Goal: Information Seeking & Learning: Learn about a topic

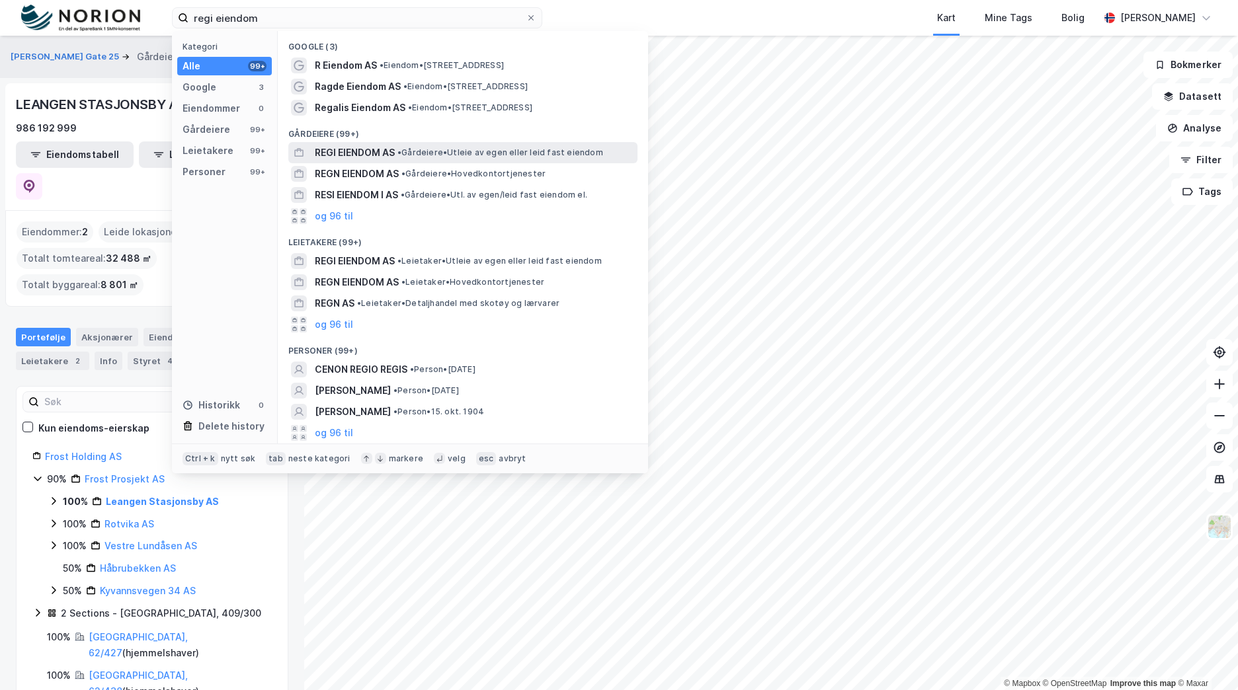
click at [454, 148] on span "• Gårdeiere • Utleie av egen eller leid fast eiendom" at bounding box center [500, 152] width 206 height 11
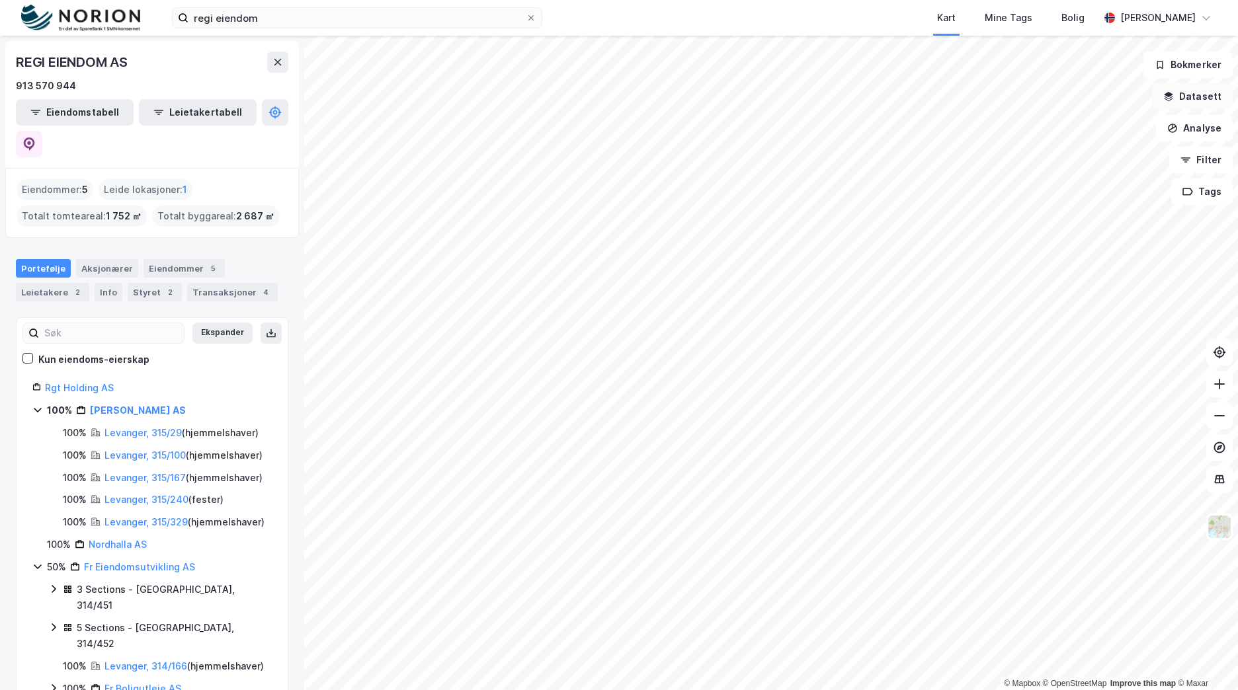
click at [1207, 103] on button "Datasett" at bounding box center [1192, 96] width 81 height 26
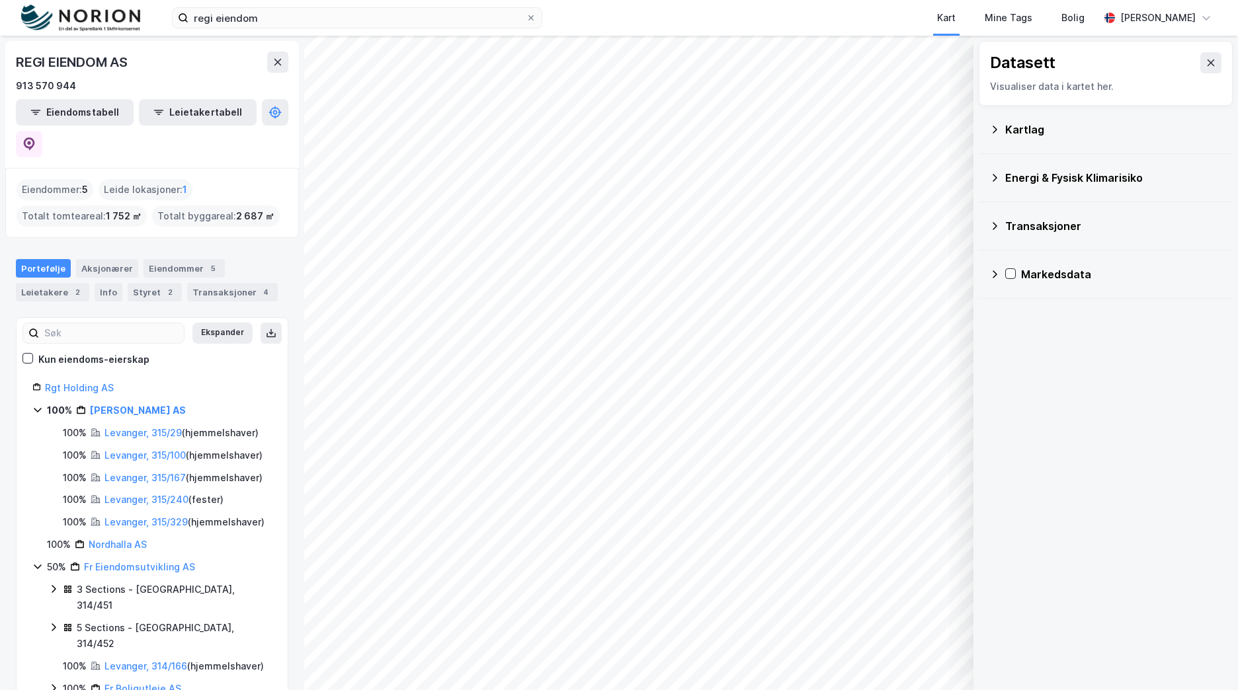
click at [1034, 122] on div "Kartlag" at bounding box center [1113, 130] width 217 height 16
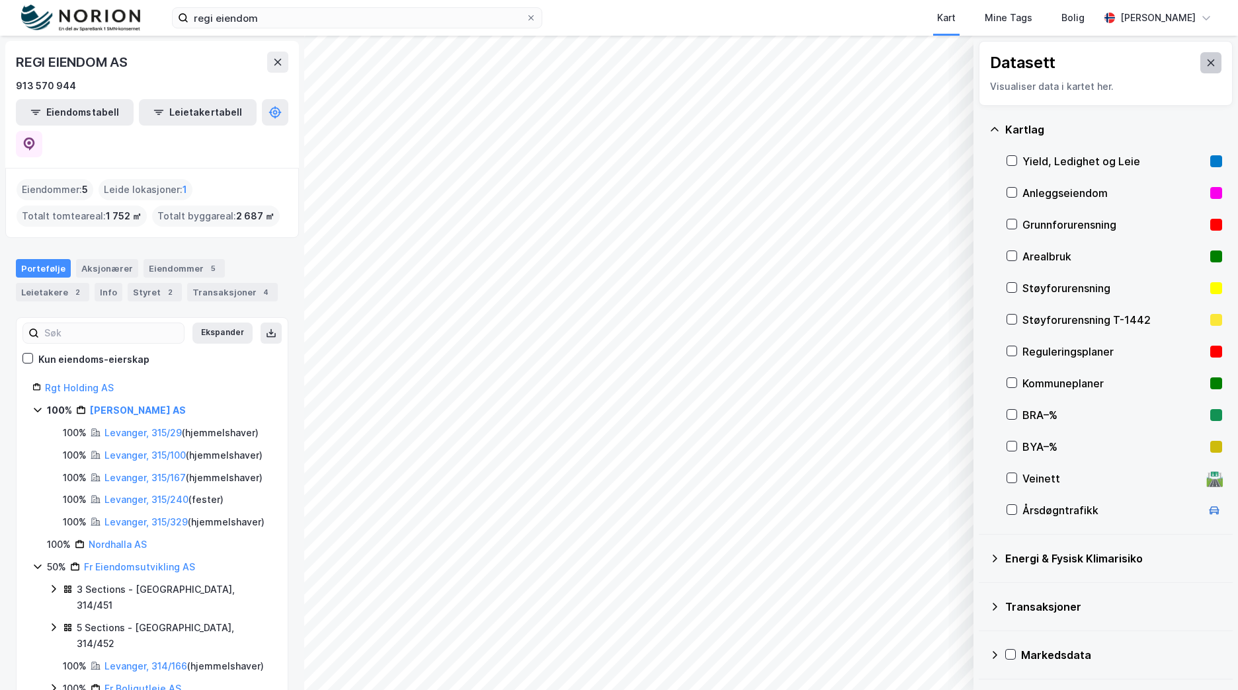
click at [1205, 58] on icon at bounding box center [1210, 63] width 11 height 11
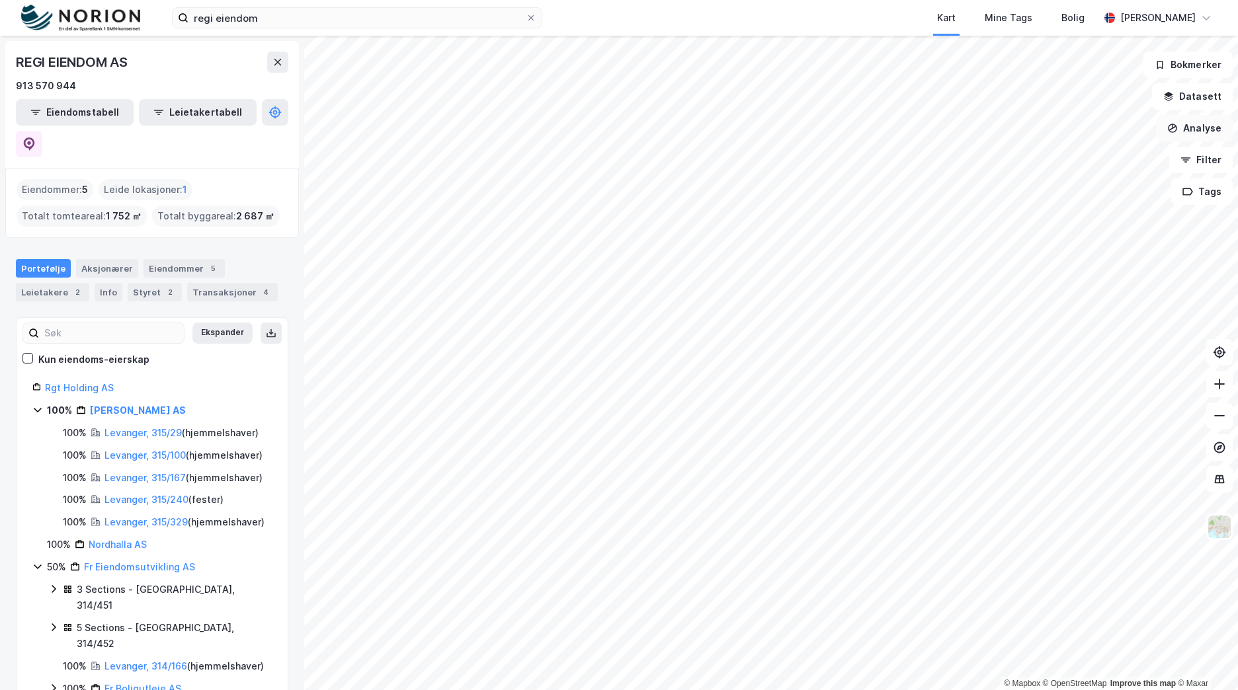
click at [1195, 124] on button "Analyse" at bounding box center [1194, 128] width 77 height 26
click at [1190, 89] on button "Datasett" at bounding box center [1192, 96] width 81 height 26
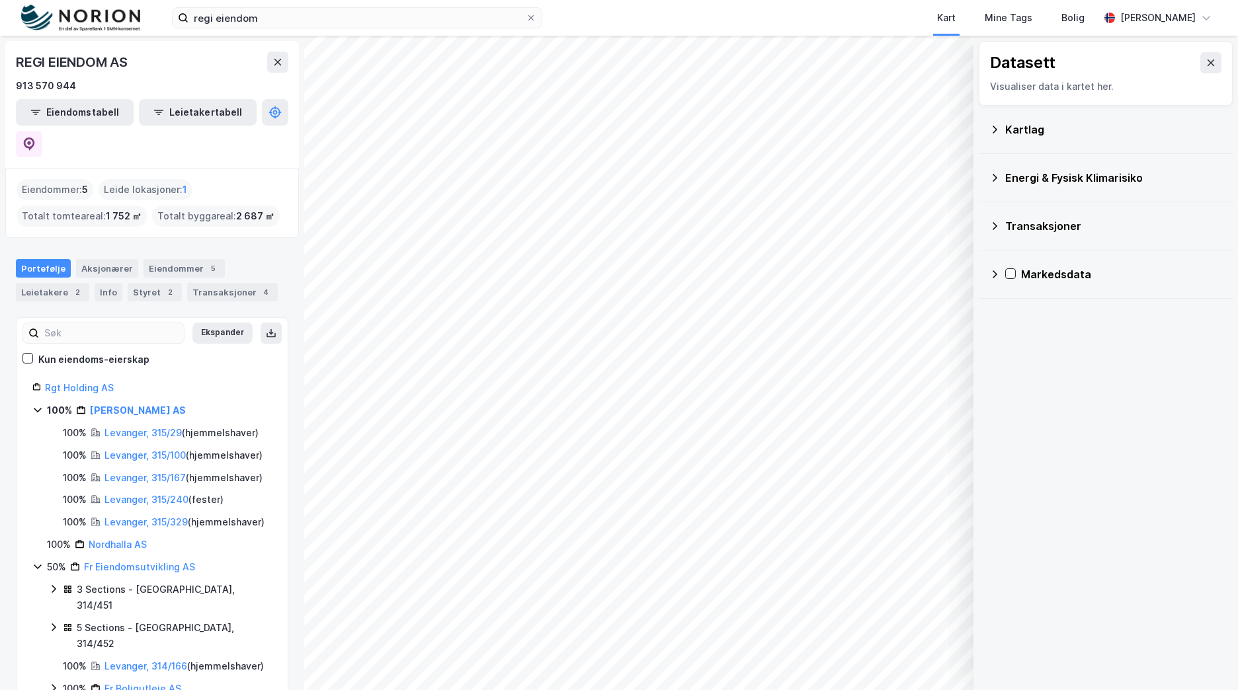
click at [1043, 134] on div "Kartlag" at bounding box center [1113, 130] width 217 height 16
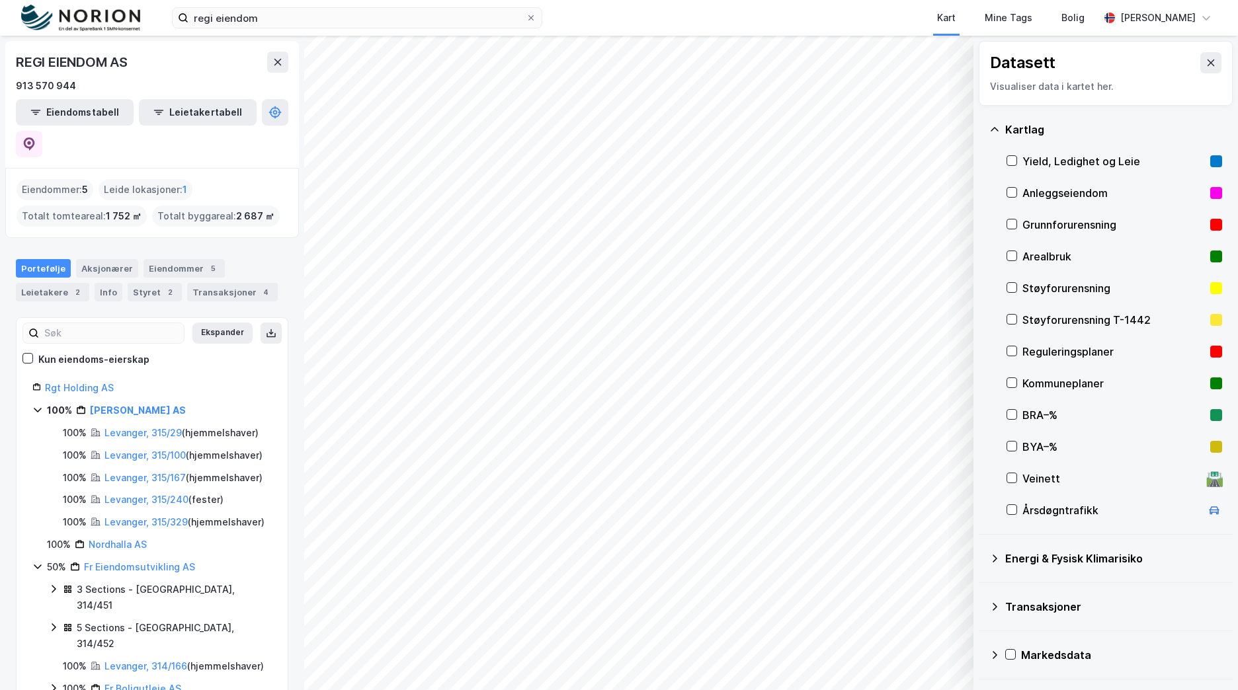
click at [1050, 604] on div "Transaksjoner" at bounding box center [1113, 607] width 217 height 16
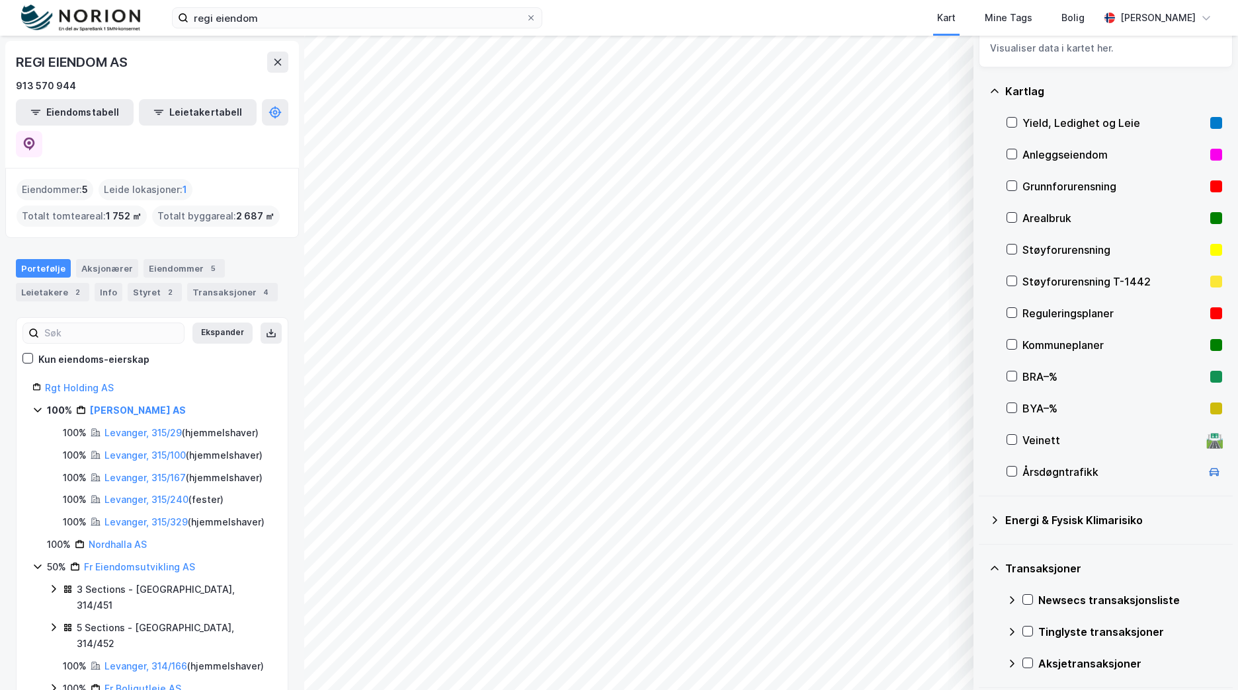
scroll to position [90, 0]
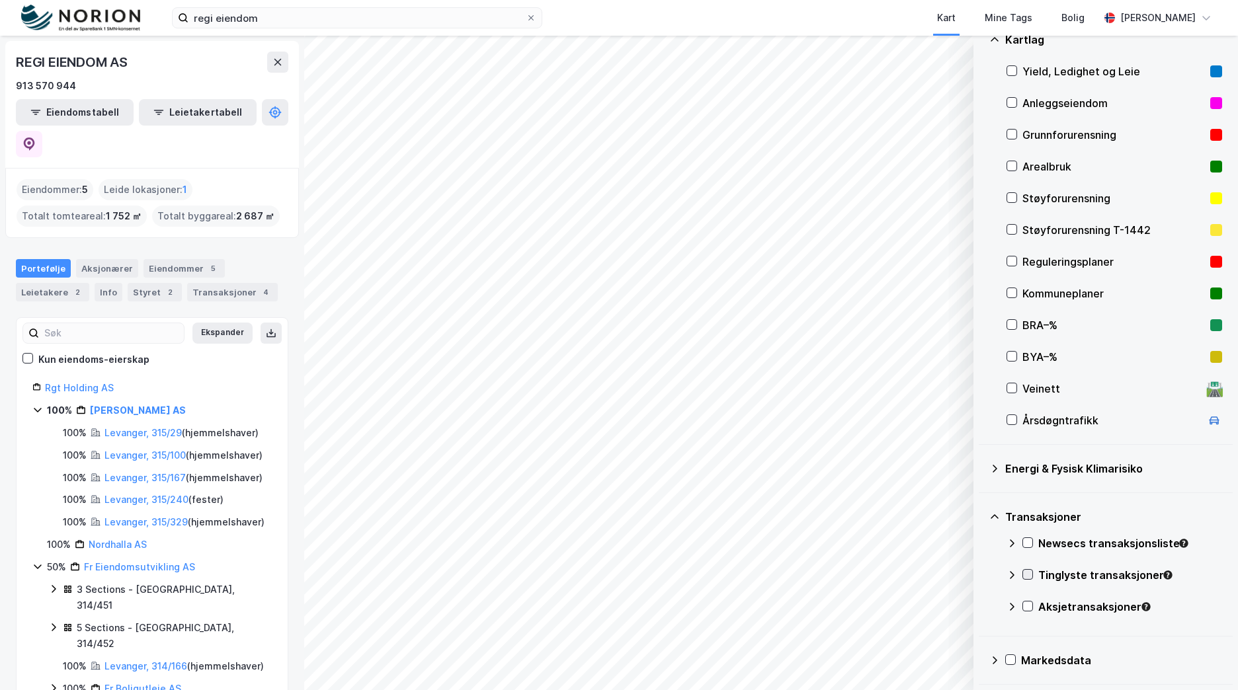
click at [1029, 575] on icon at bounding box center [1027, 575] width 7 height 5
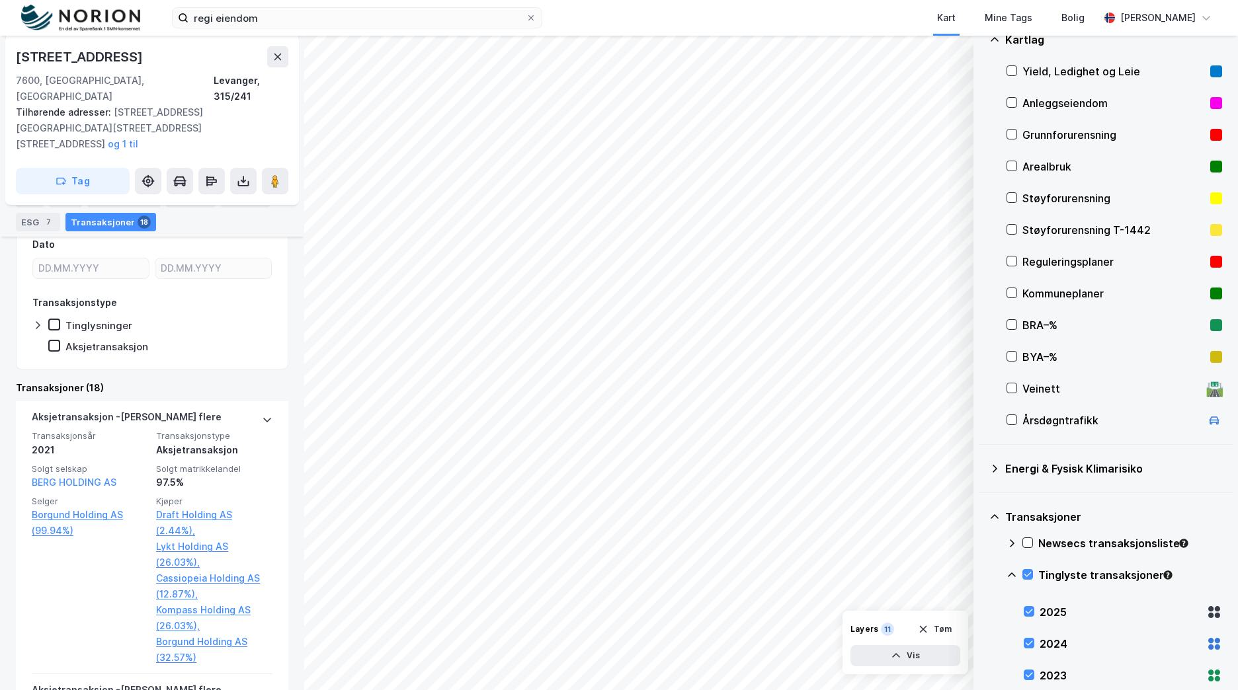
scroll to position [437, 0]
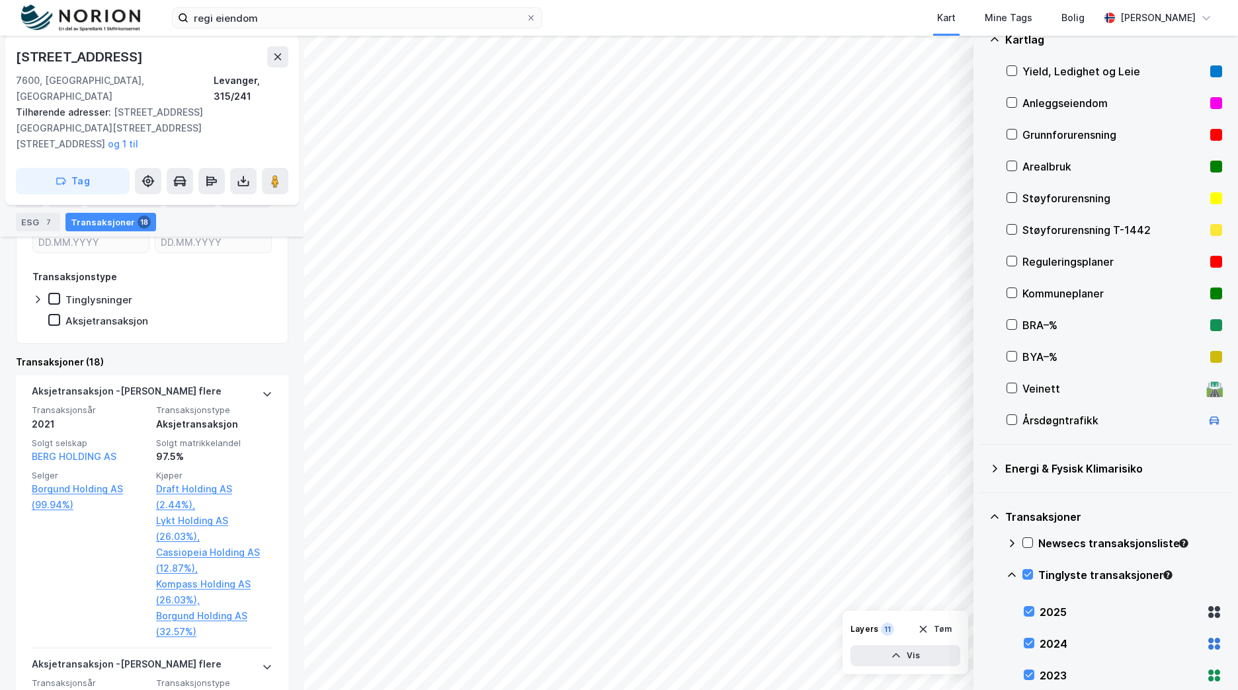
click at [251, 199] on div "1" at bounding box center [257, 198] width 13 height 13
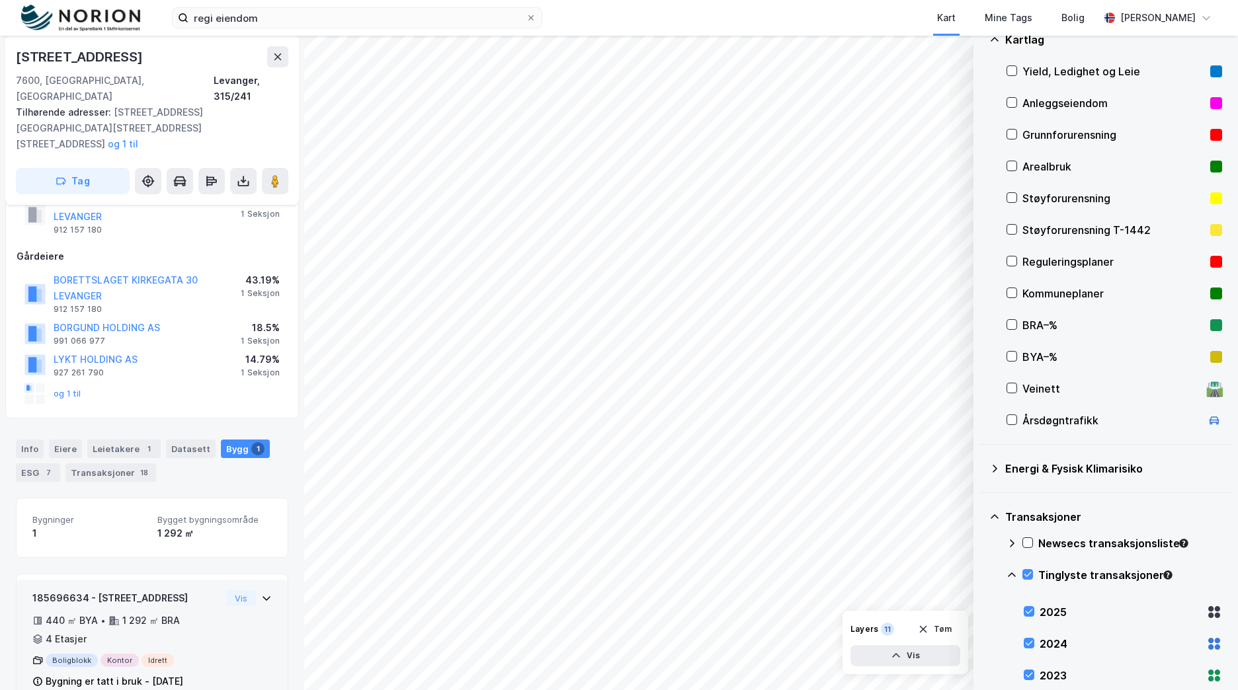
click at [245, 594] on div "185696634 - [STREET_ADDRESS] 440 ㎡ BYA • 1 292 ㎡ BRA • 4 Etasjer Boligblokk Kon…" at bounding box center [151, 645] width 239 height 110
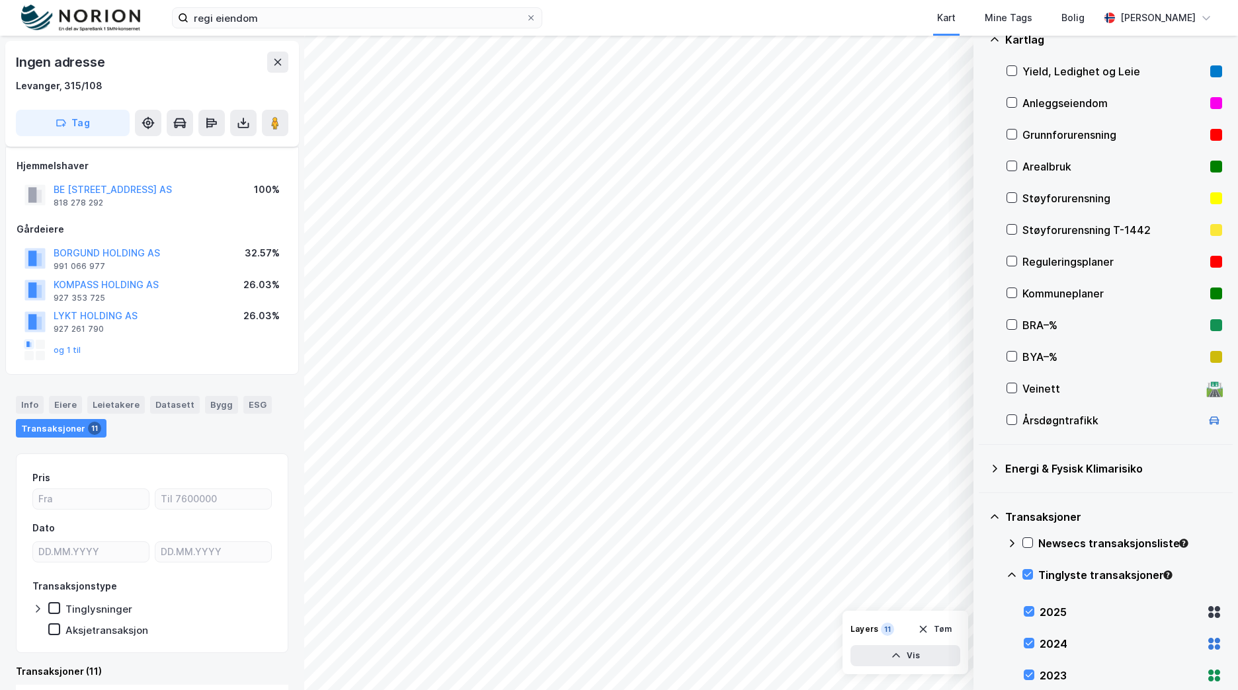
scroll to position [11, 0]
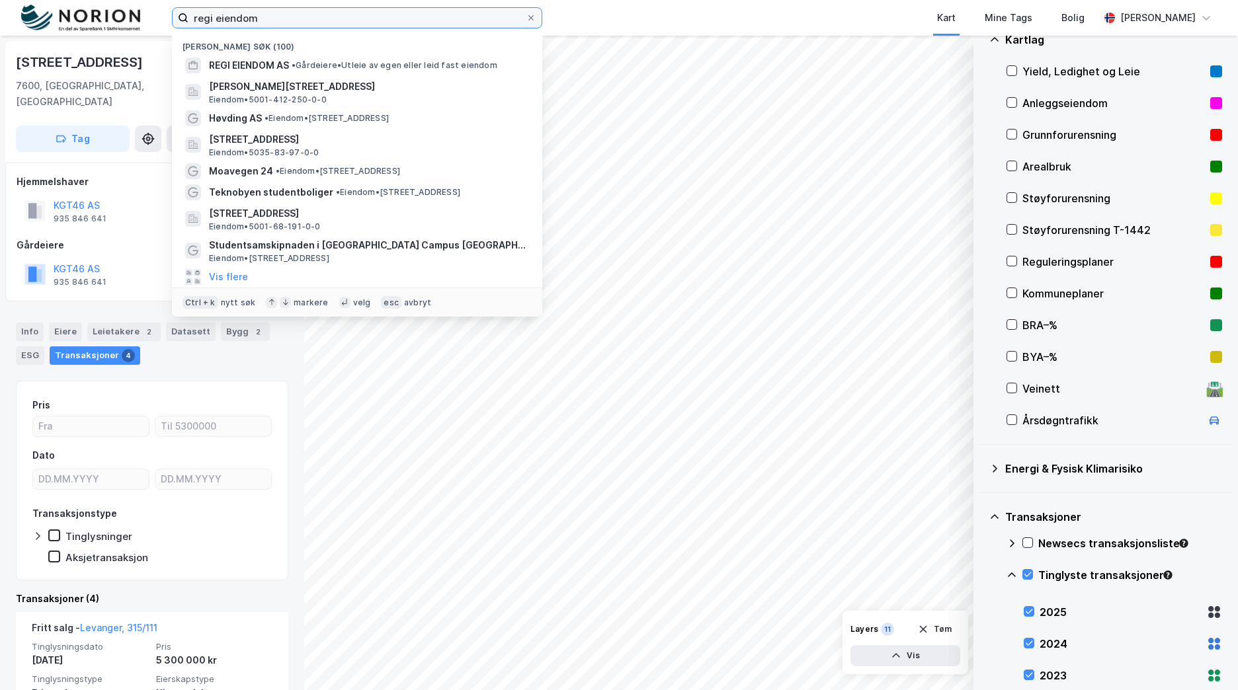
drag, startPoint x: 327, startPoint y: 23, endPoint x: 130, endPoint y: 20, distance: 197.1
click at [130, 20] on div "regi eiendom [GEOGRAPHIC_DATA] søk (100) REGI EIENDOM AS • Gårdeiere • Utleie a…" at bounding box center [619, 18] width 1238 height 36
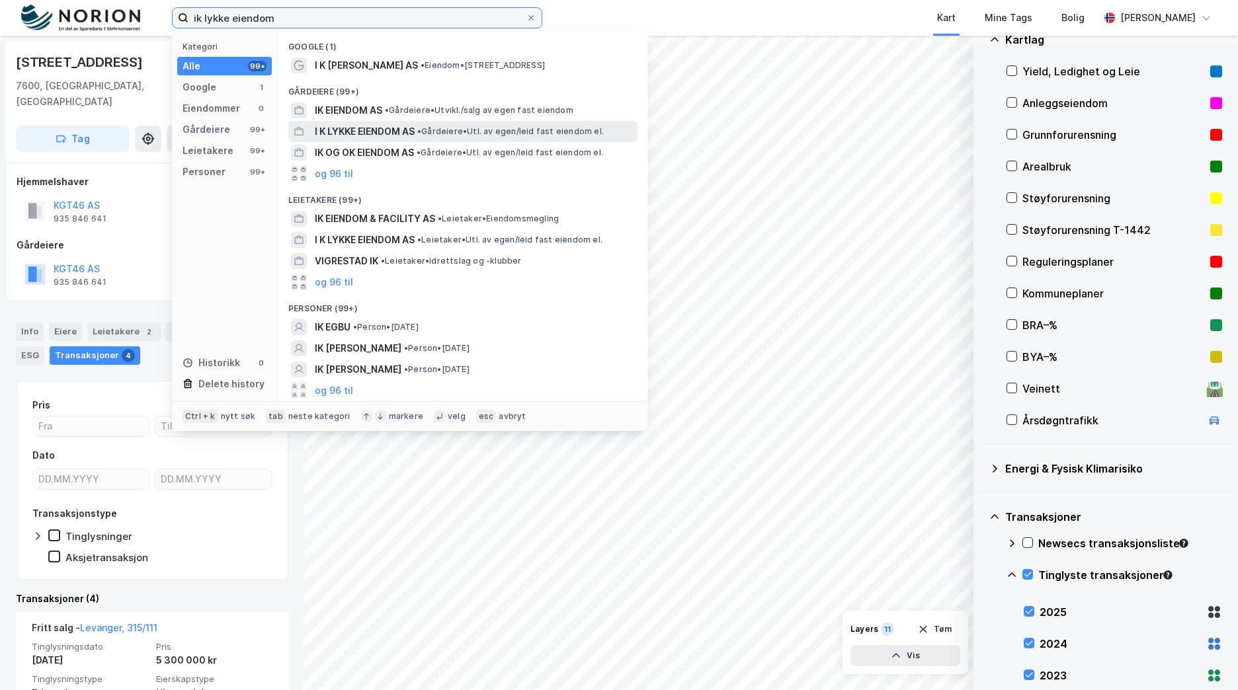
type input "ik lykke eiendom"
click at [434, 130] on span "• Gårdeiere • Utl. av egen/leid fast eiendom el." at bounding box center [510, 131] width 186 height 11
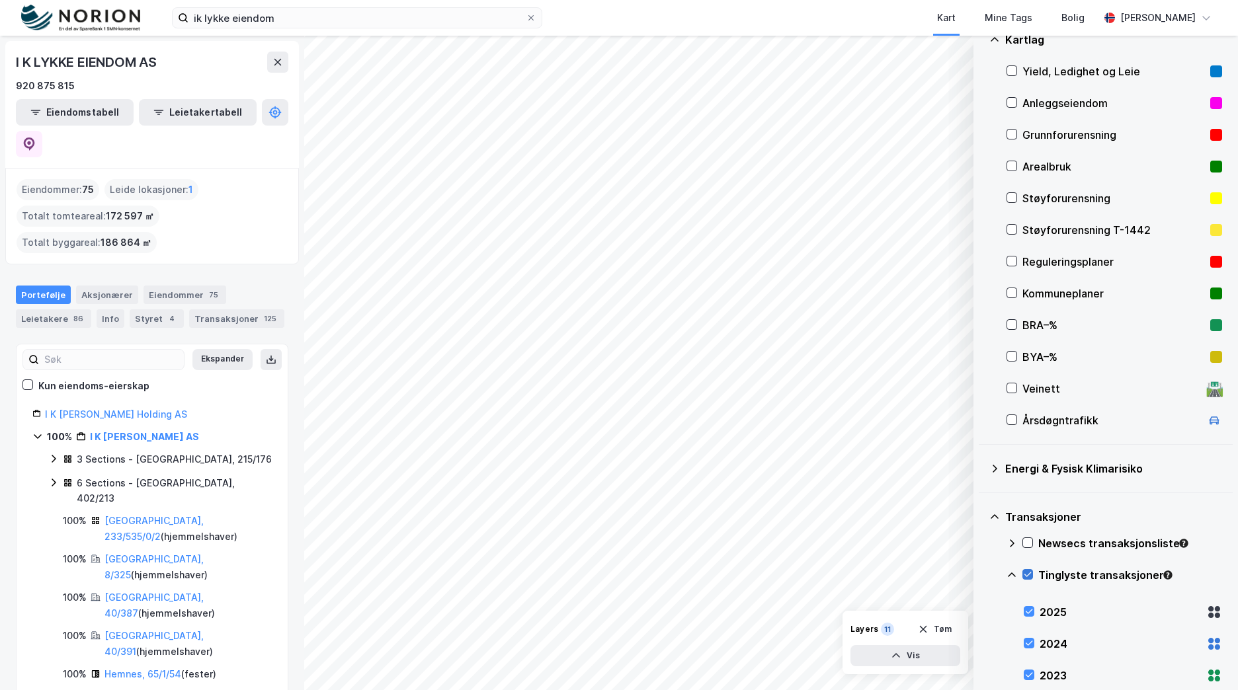
click at [1028, 573] on icon at bounding box center [1027, 574] width 9 height 9
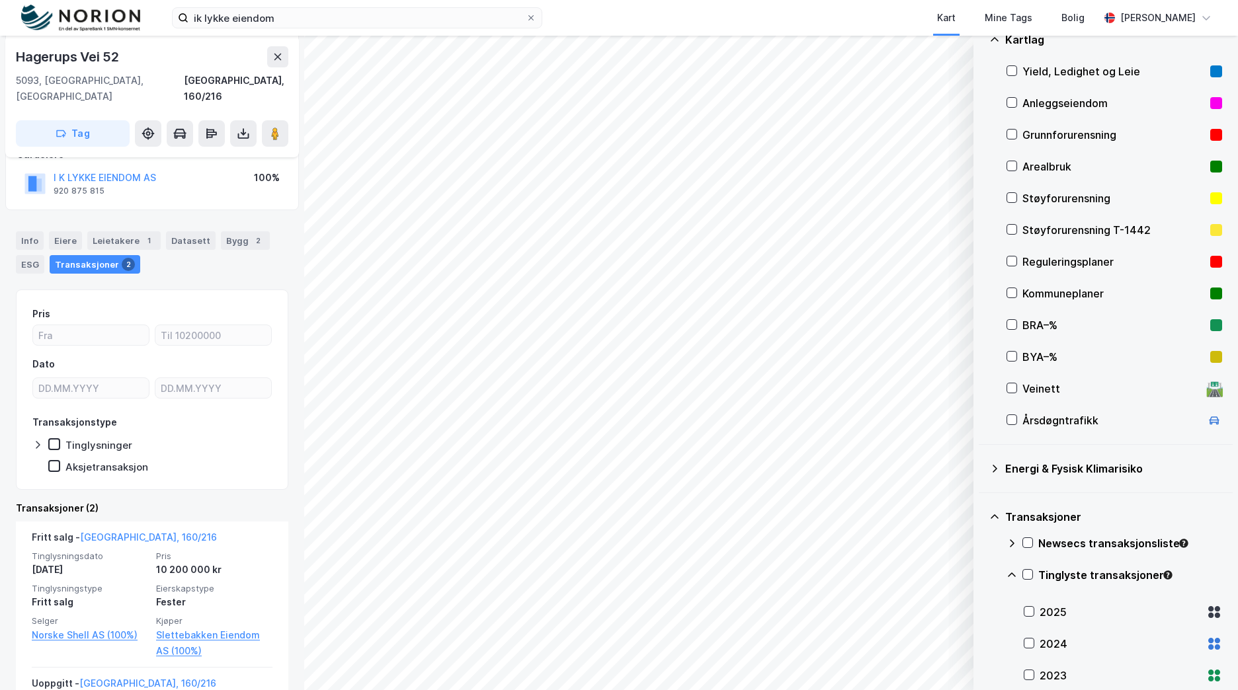
scroll to position [226, 0]
